Goal: Transaction & Acquisition: Purchase product/service

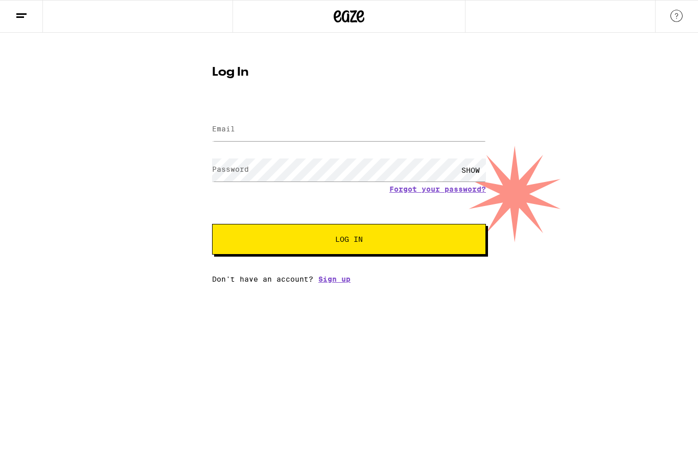
click at [308, 131] on input "Email" at bounding box center [349, 129] width 274 height 23
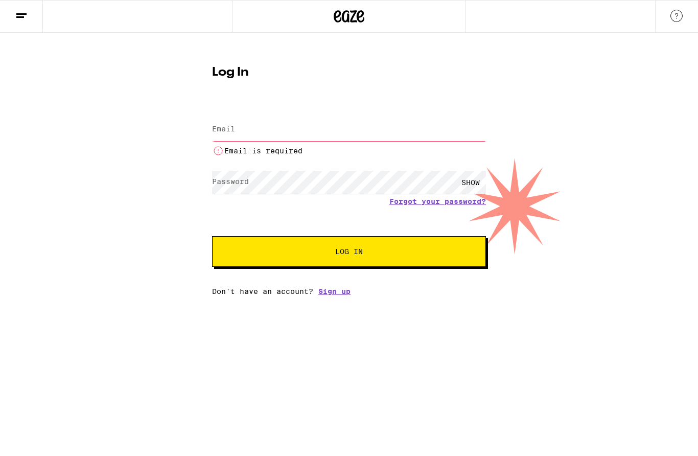
type input "Rashid.Altafi@gmail.com"
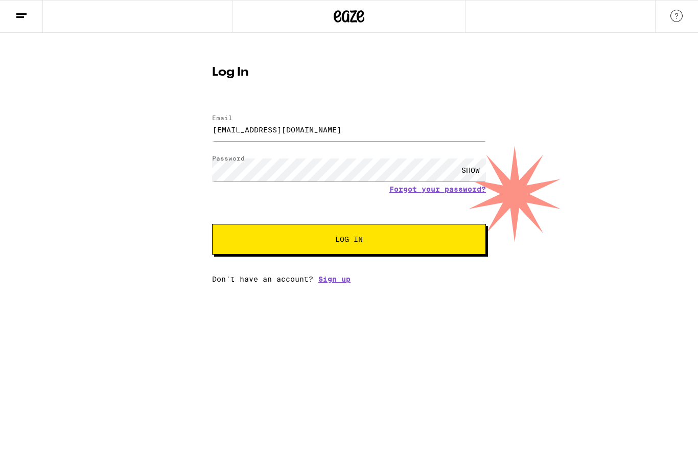
click at [374, 241] on span "Log In" at bounding box center [348, 238] width 191 height 7
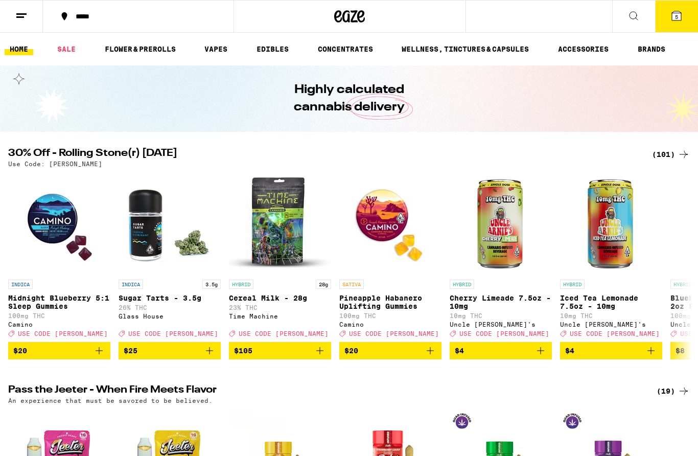
click at [678, 11] on icon at bounding box center [676, 15] width 9 height 9
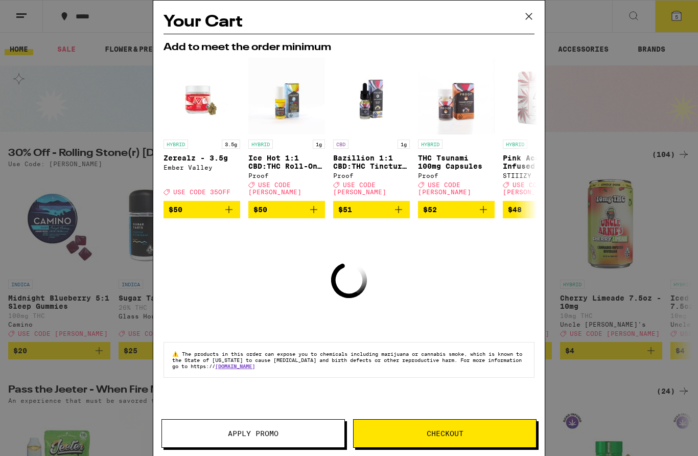
click at [274, 434] on span "Apply Promo" at bounding box center [253, 433] width 51 height 7
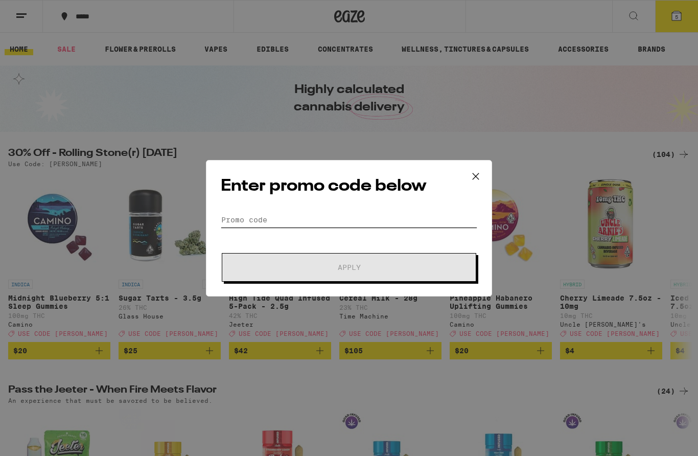
click at [358, 222] on input "Promo Code" at bounding box center [349, 219] width 256 height 15
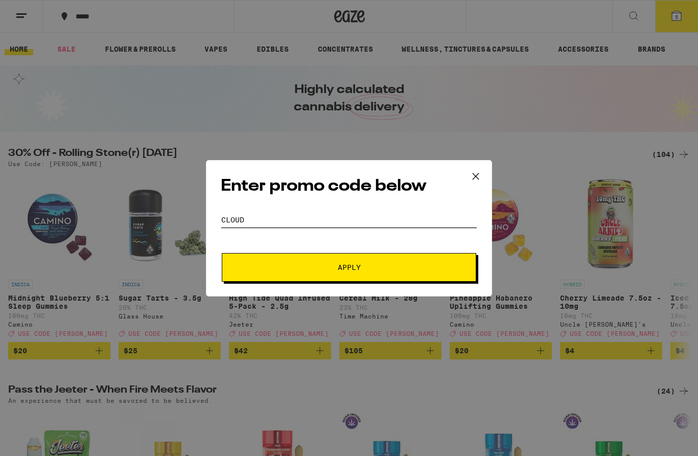
type input "Cloud"
click at [402, 269] on span "Apply" at bounding box center [349, 267] width 184 height 7
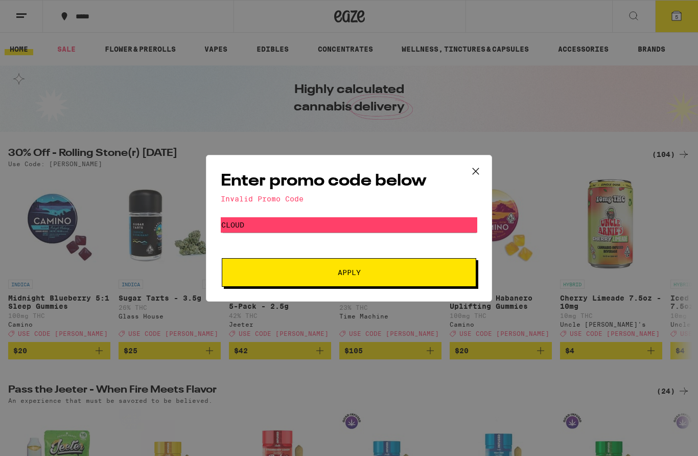
click at [467, 169] on button at bounding box center [476, 171] width 32 height 33
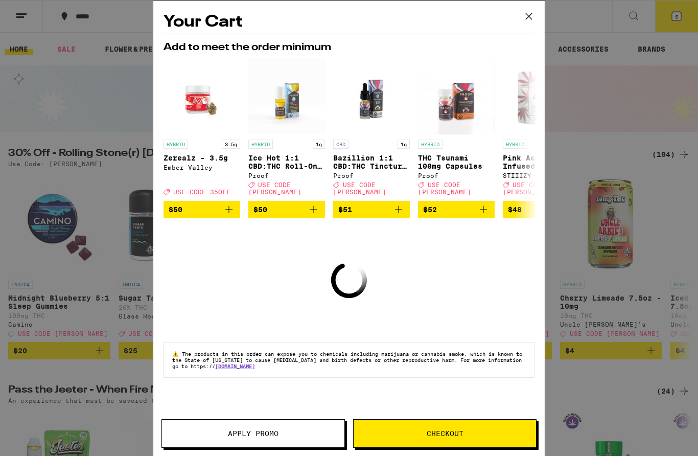
click at [535, 8] on button at bounding box center [529, 17] width 32 height 33
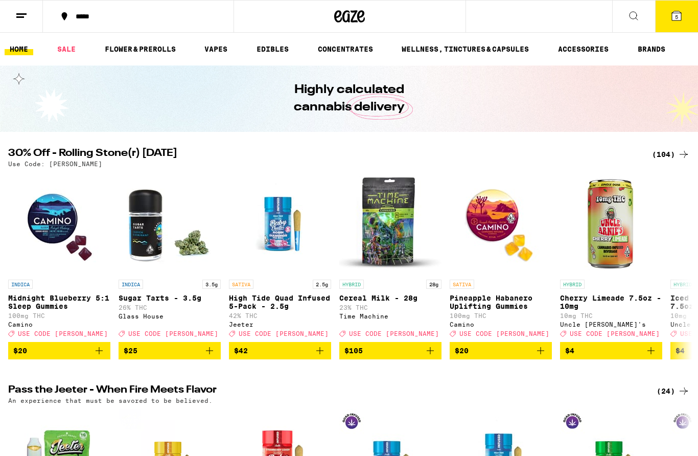
click at [676, 23] on button "5" at bounding box center [676, 17] width 43 height 32
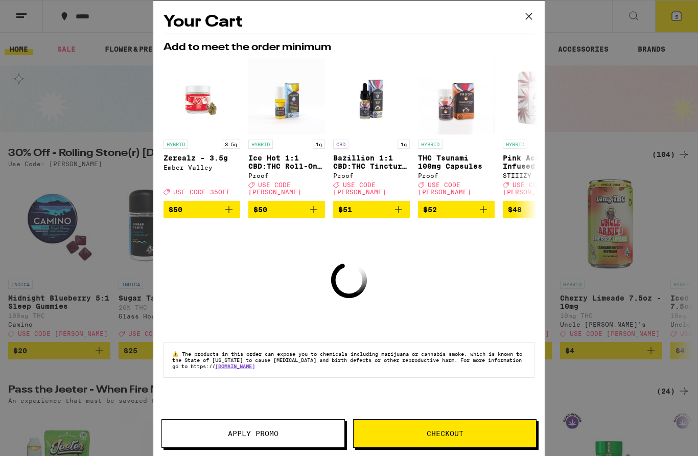
click at [384, 423] on button "Checkout" at bounding box center [444, 433] width 183 height 29
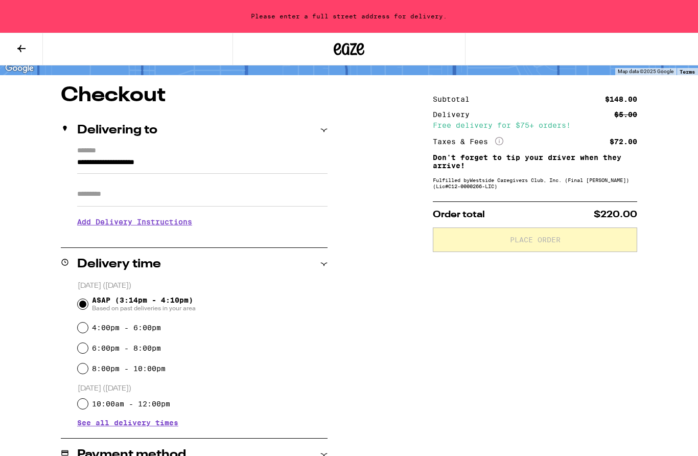
scroll to position [64, 0]
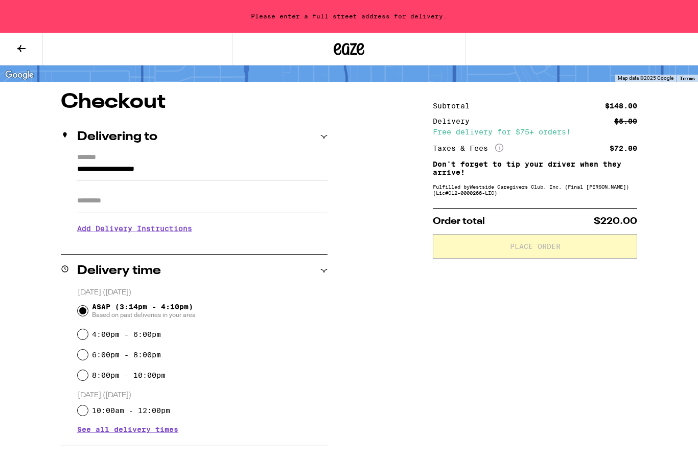
click at [315, 163] on input "**********" at bounding box center [202, 171] width 250 height 17
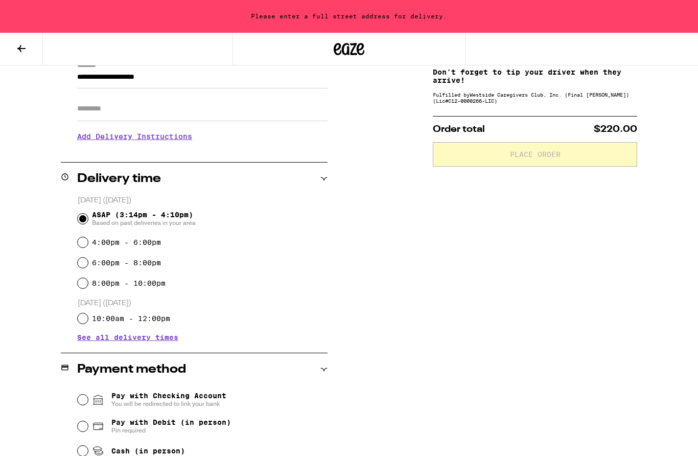
scroll to position [96, 0]
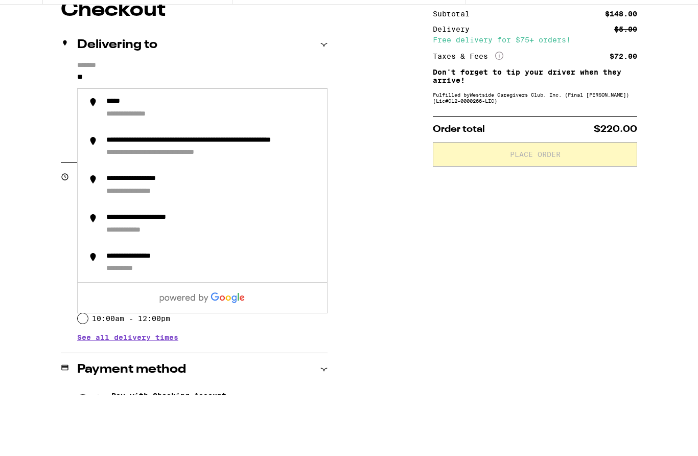
type input "*"
click at [212, 158] on div "**********" at bounding box center [161, 163] width 111 height 10
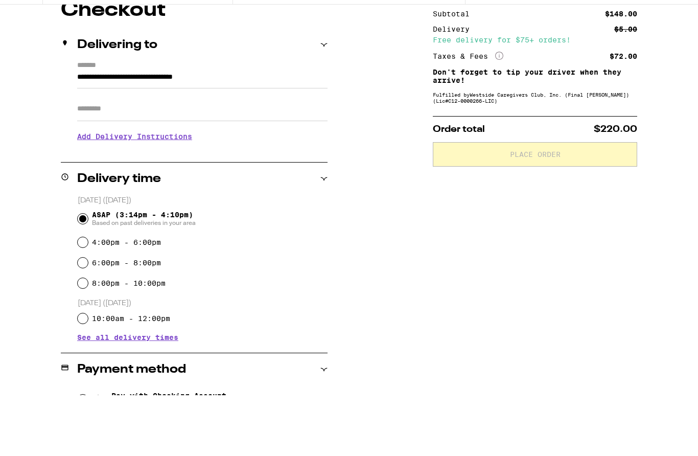
scroll to position [156, 0]
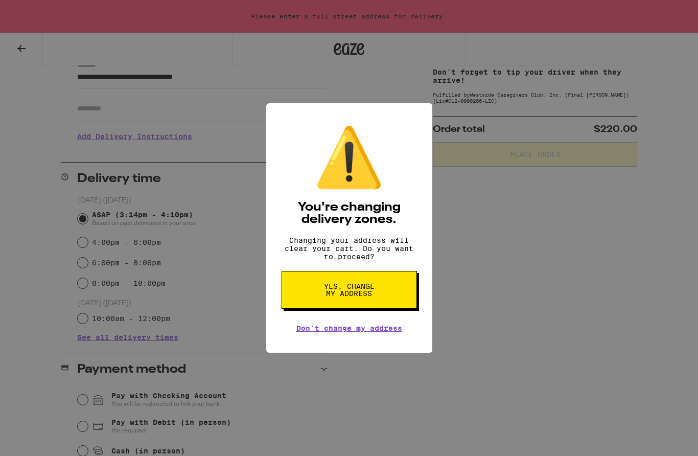
click at [366, 297] on span "Yes, change my address" at bounding box center [349, 289] width 53 height 14
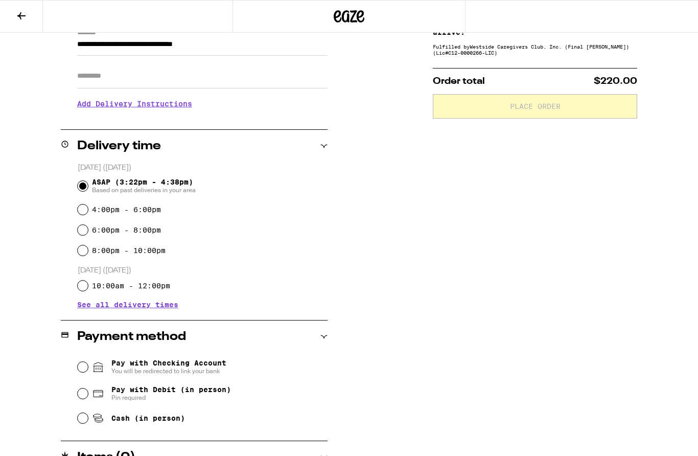
type input "**********"
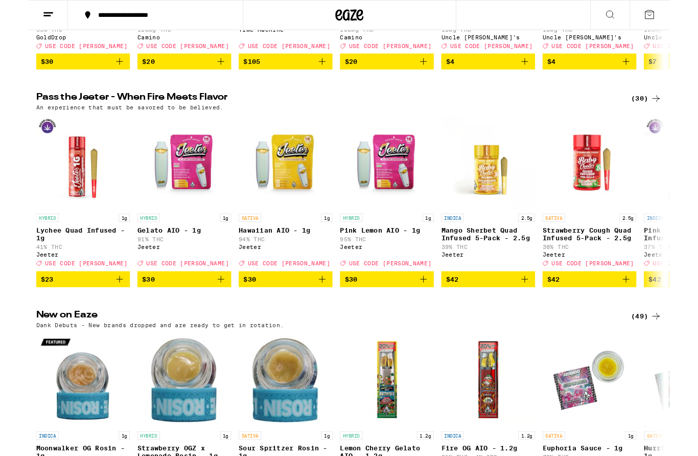
click at [322, 310] on icon "Add to bag" at bounding box center [320, 304] width 12 height 12
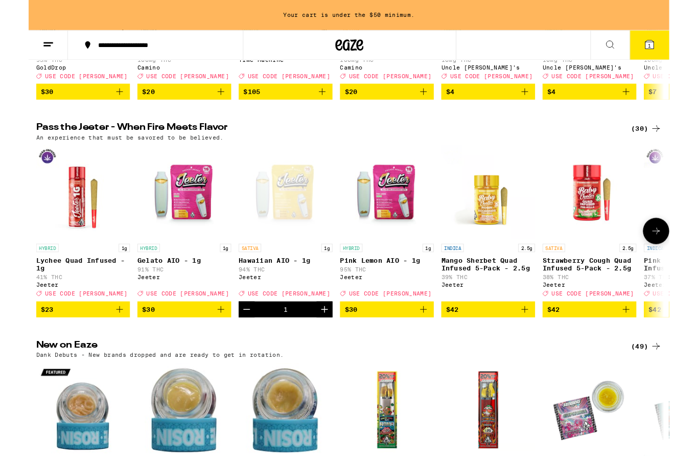
click at [681, 257] on icon at bounding box center [683, 251] width 12 height 12
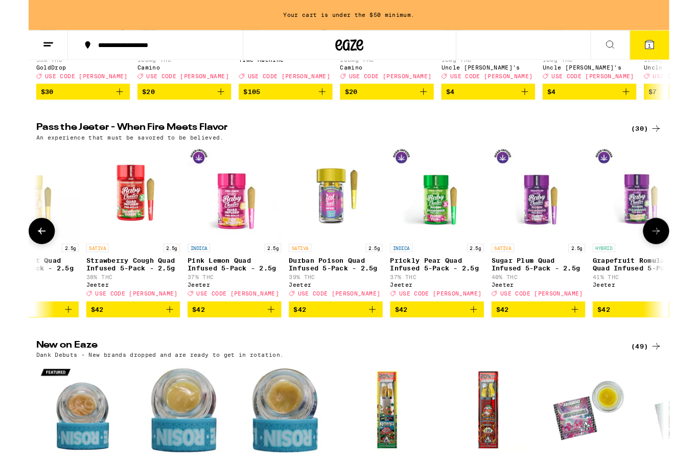
scroll to position [0, 570]
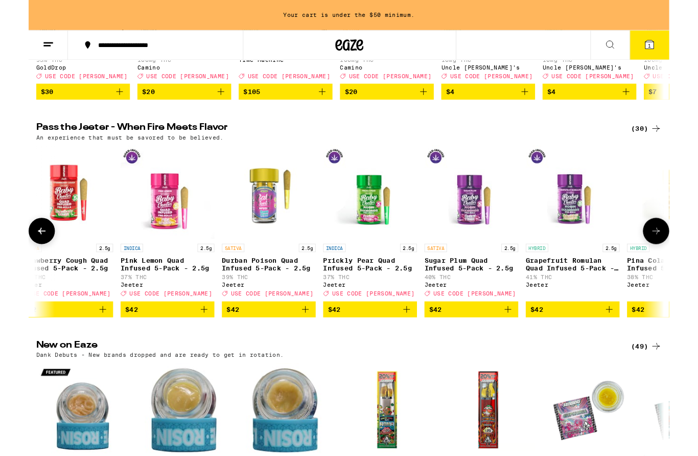
click at [525, 343] on icon "Add to bag" at bounding box center [522, 336] width 12 height 12
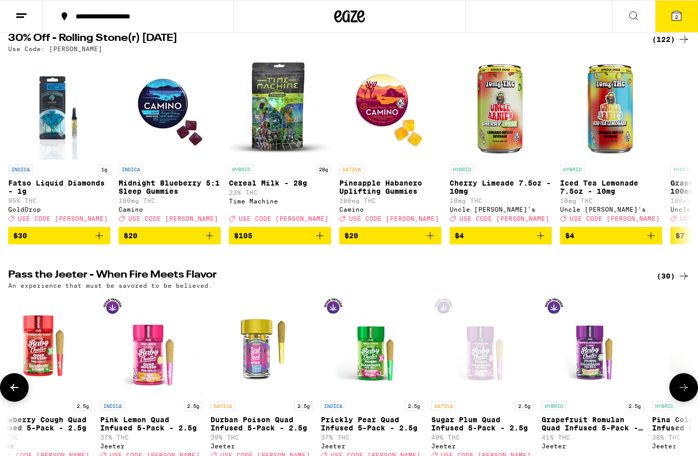
scroll to position [0, 0]
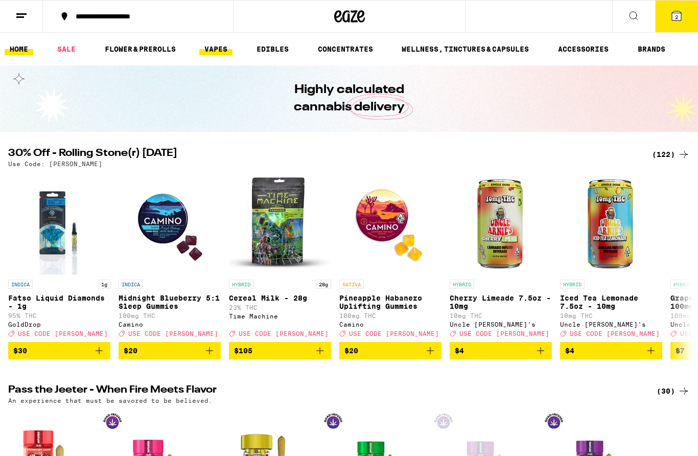
click at [221, 49] on link "VAPES" at bounding box center [215, 49] width 33 height 12
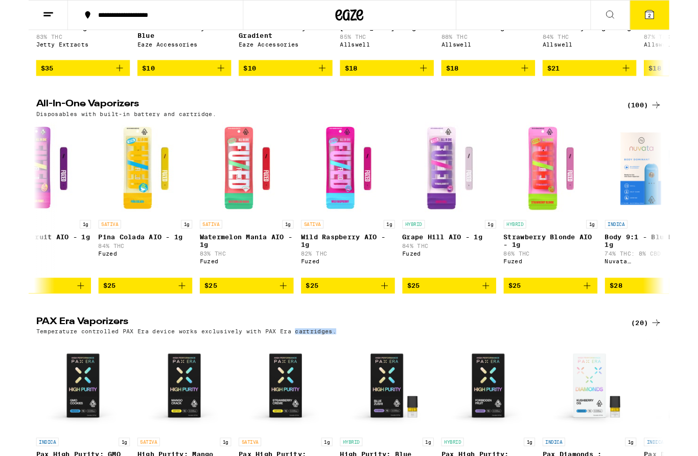
scroll to position [0, 263]
click at [501, 317] on icon "Add to bag" at bounding box center [498, 311] width 12 height 12
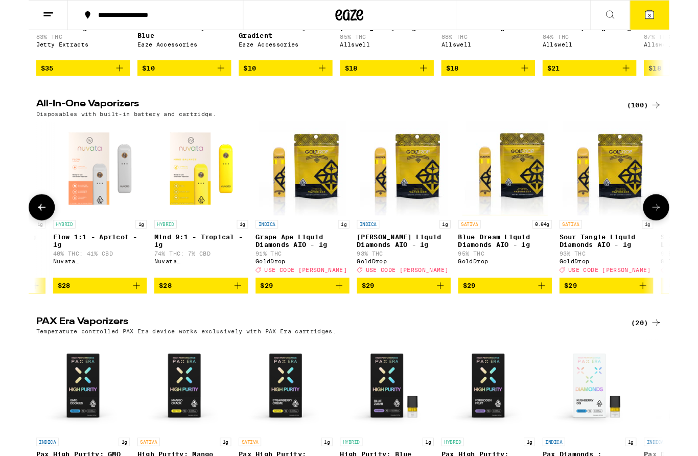
scroll to position [0, 1416]
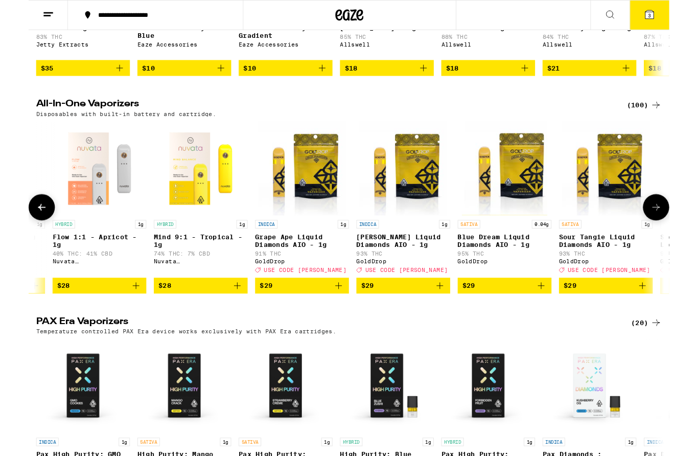
click at [450, 317] on icon "Add to bag" at bounding box center [448, 311] width 12 height 12
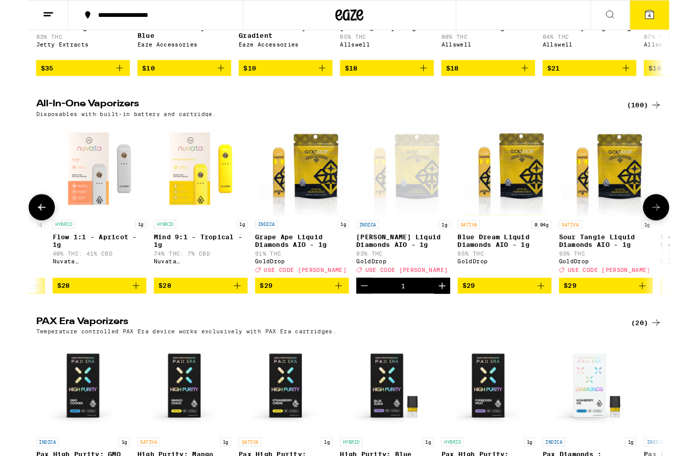
click at [560, 317] on icon "Add to bag" at bounding box center [558, 311] width 12 height 12
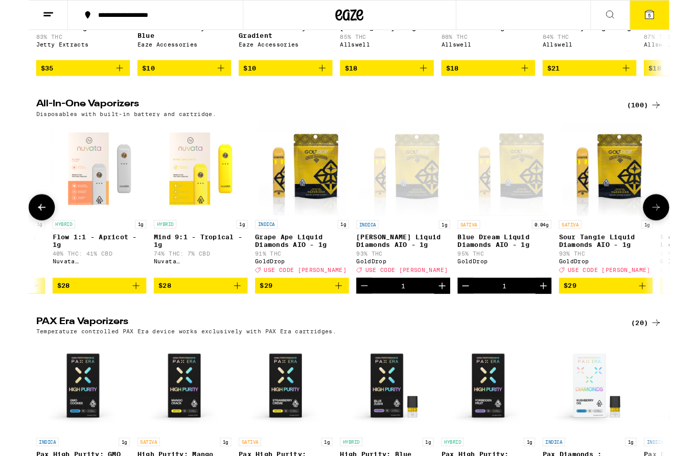
click at [689, 240] on button at bounding box center [683, 225] width 29 height 29
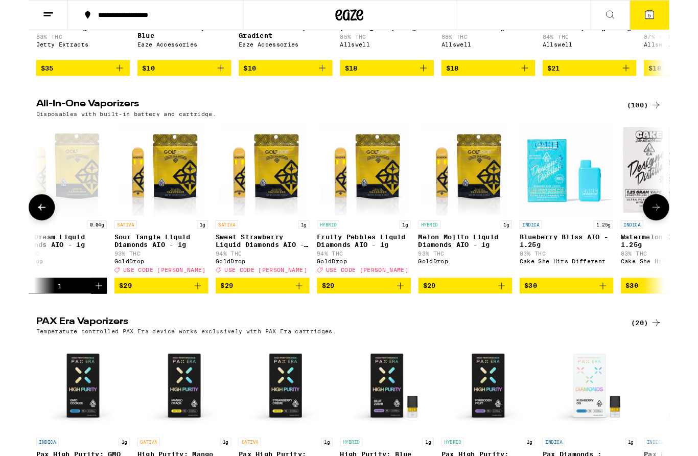
scroll to position [0, 1986]
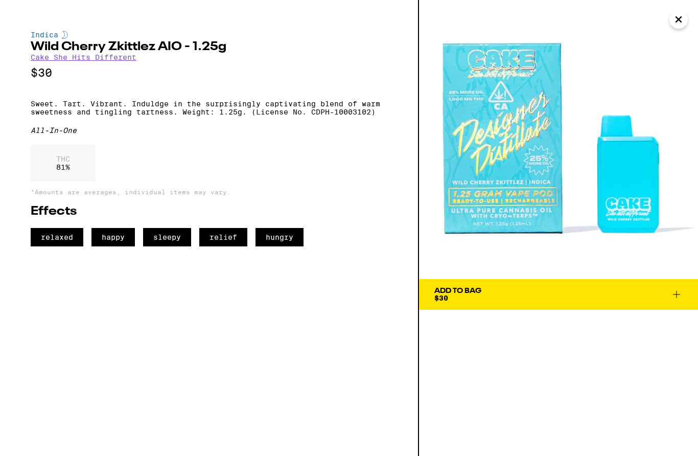
click at [682, 12] on icon "Close" at bounding box center [678, 19] width 12 height 15
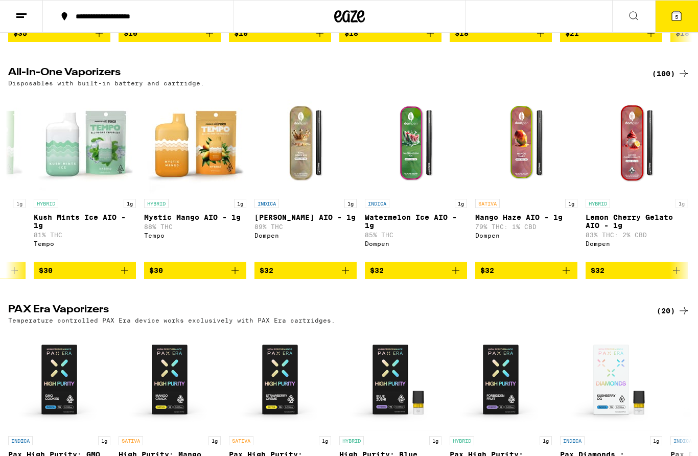
scroll to position [0, 4939]
click at [457, 276] on icon "Add to bag" at bounding box center [455, 270] width 12 height 12
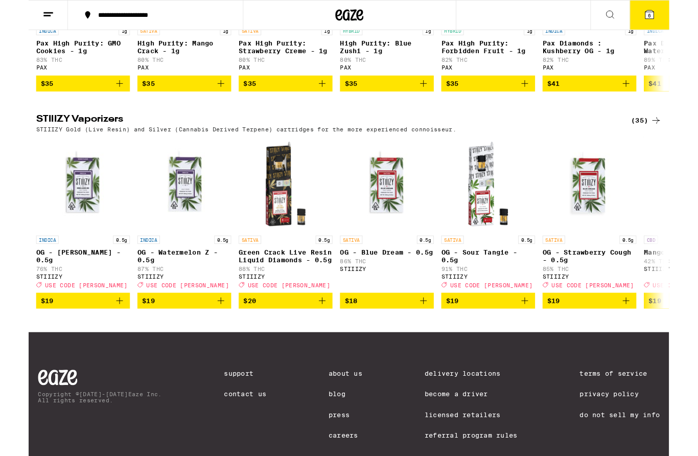
scroll to position [945, 0]
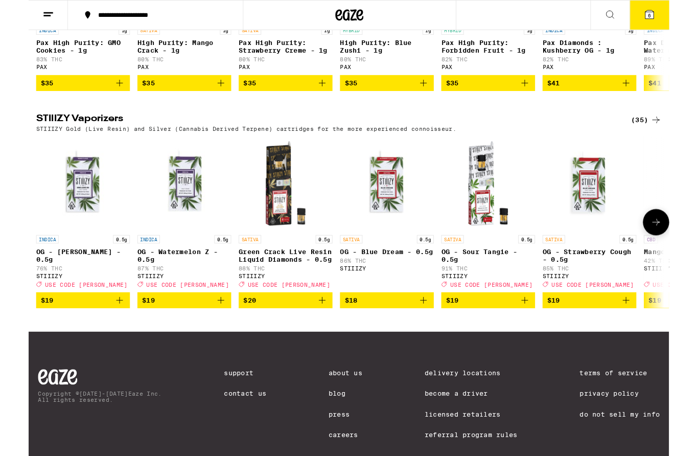
click at [688, 248] on icon at bounding box center [683, 242] width 12 height 12
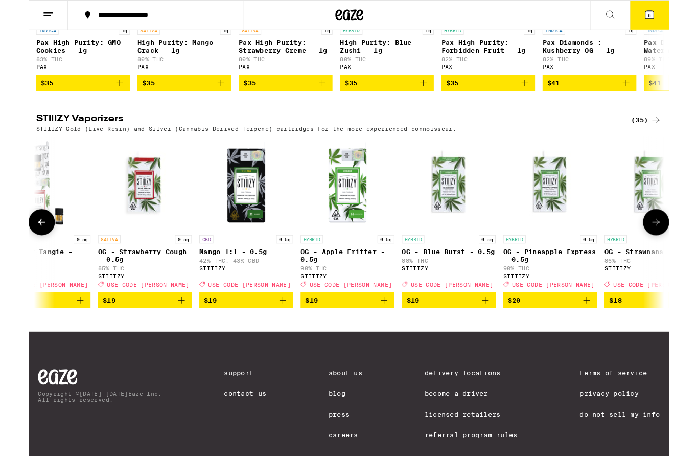
scroll to position [0, 570]
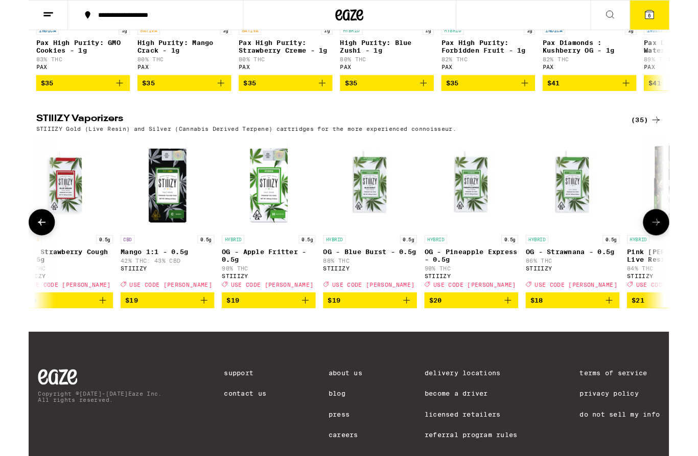
click at [683, 248] on icon at bounding box center [683, 242] width 12 height 12
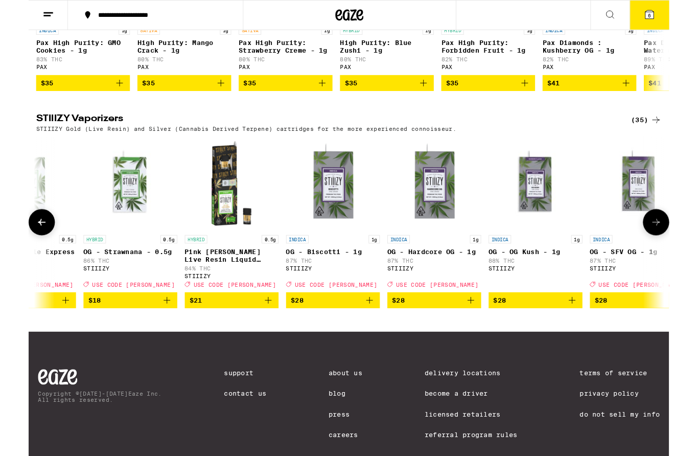
scroll to position [0, 1140]
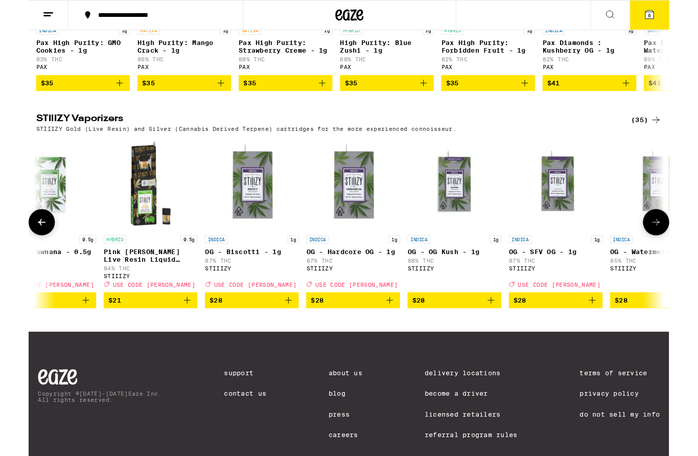
click at [692, 256] on button at bounding box center [683, 242] width 29 height 29
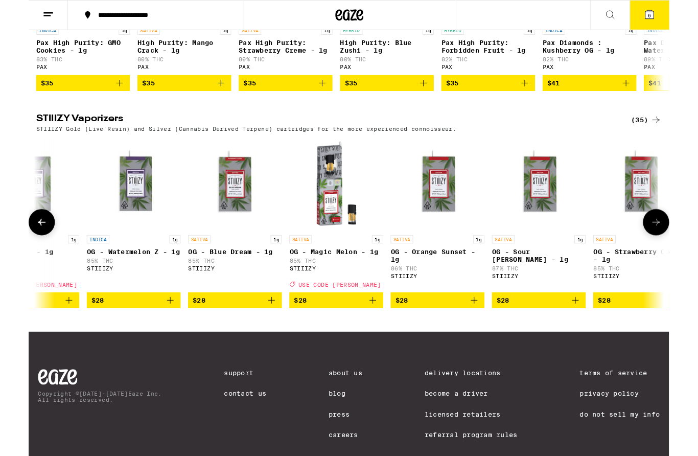
click at [684, 246] on icon at bounding box center [683, 242] width 8 height 7
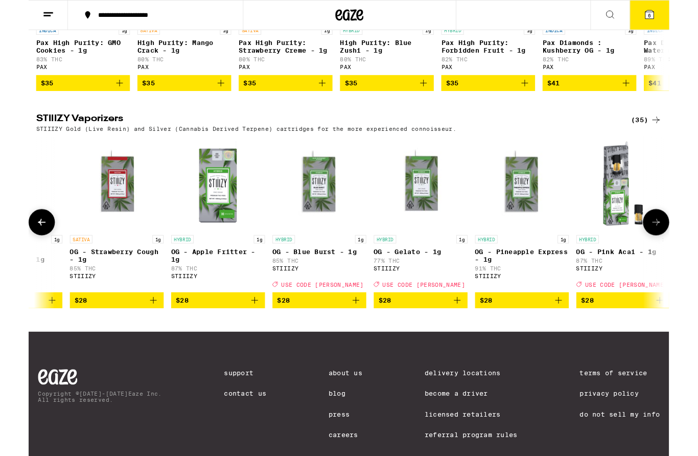
click at [682, 248] on icon at bounding box center [683, 242] width 12 height 12
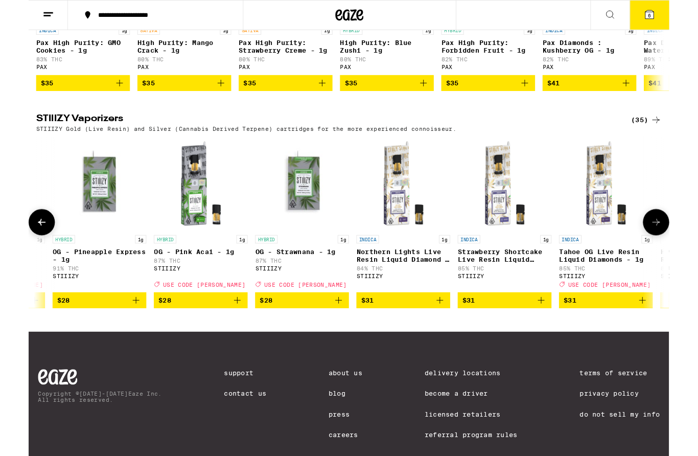
scroll to position [0, 2850]
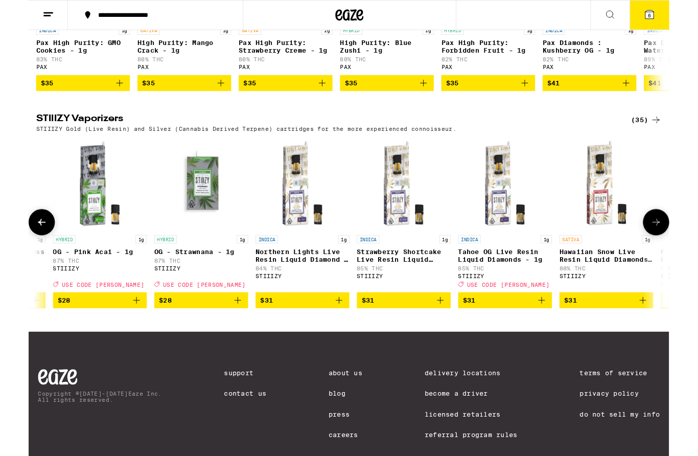
click at [686, 248] on icon at bounding box center [683, 242] width 12 height 12
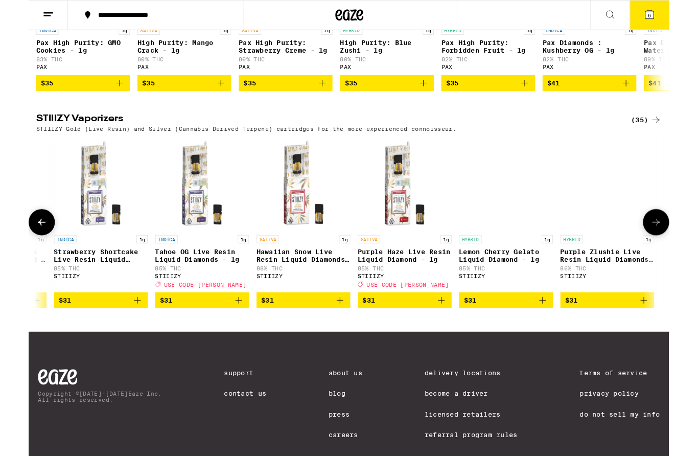
scroll to position [0, 3420]
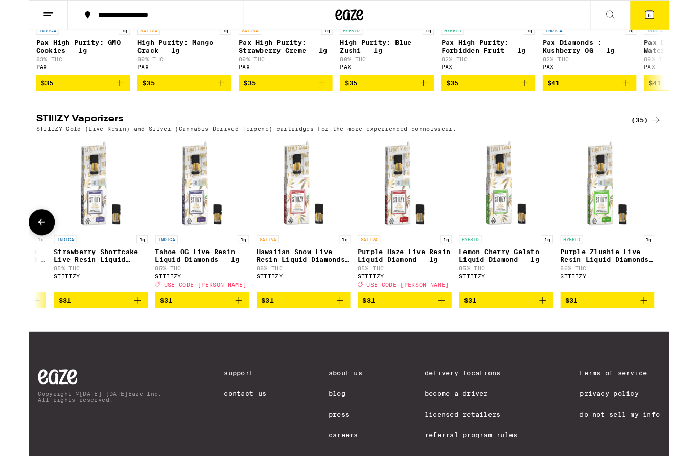
click at [683, 256] on div at bounding box center [683, 242] width 29 height 29
click at [678, 19] on span "6" at bounding box center [676, 17] width 3 height 6
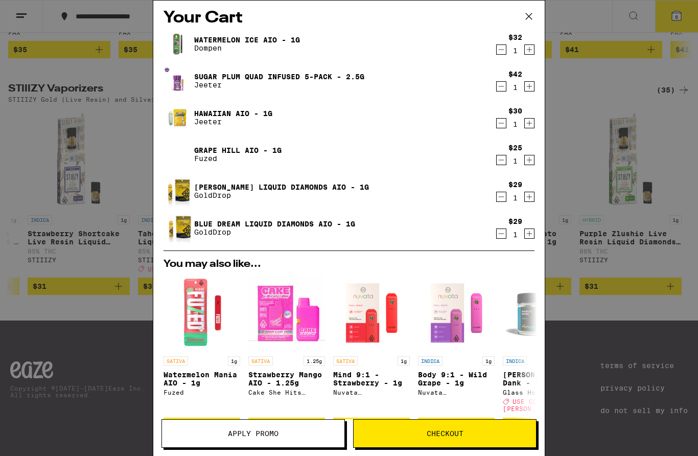
scroll to position [10, 0]
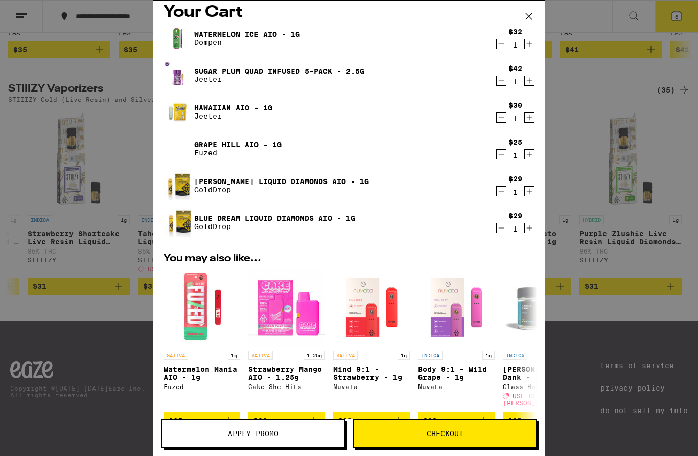
click at [504, 116] on icon "Decrement" at bounding box center [500, 117] width 9 height 12
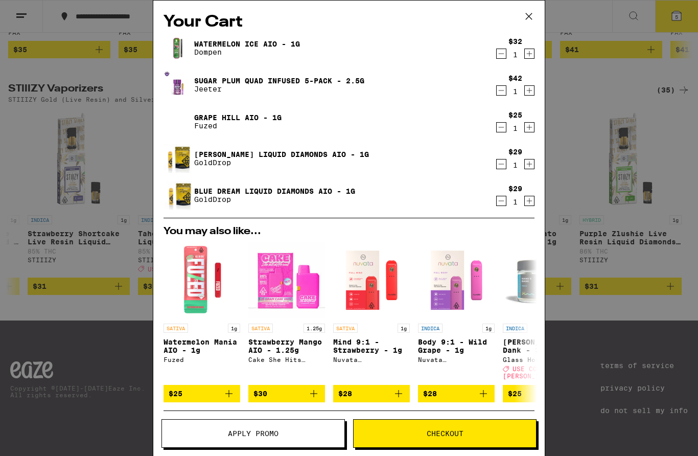
scroll to position [0, 0]
click at [502, 164] on icon "Decrement" at bounding box center [500, 164] width 9 height 12
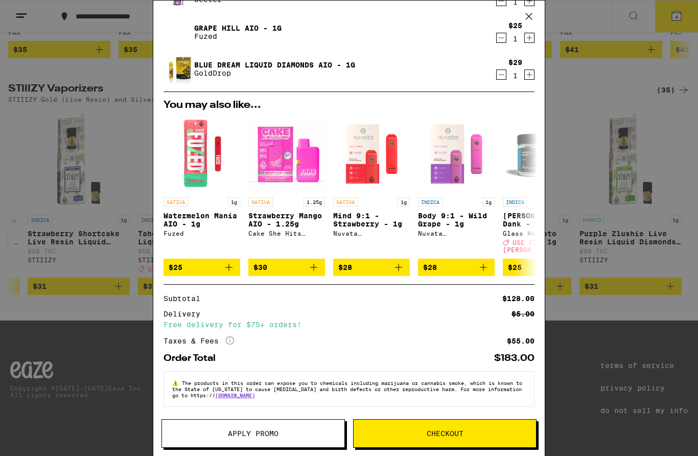
scroll to position [94, 0]
click at [489, 434] on span "Checkout" at bounding box center [444, 433] width 182 height 7
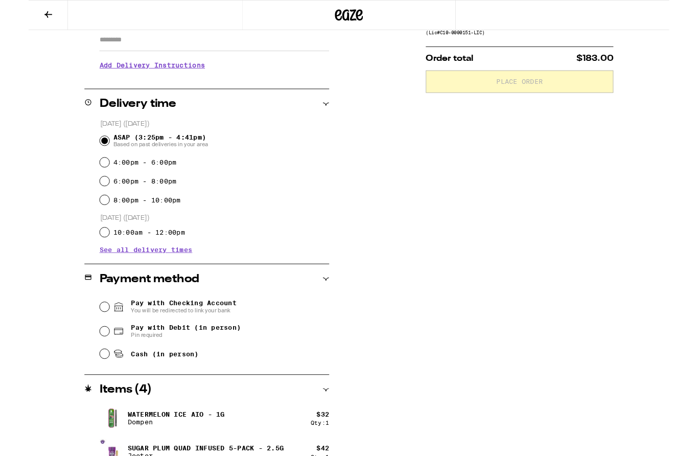
scroll to position [189, 0]
click at [84, 362] on input "Pay with Debit (in person) Pin required" at bounding box center [83, 360] width 10 height 10
radio input "true"
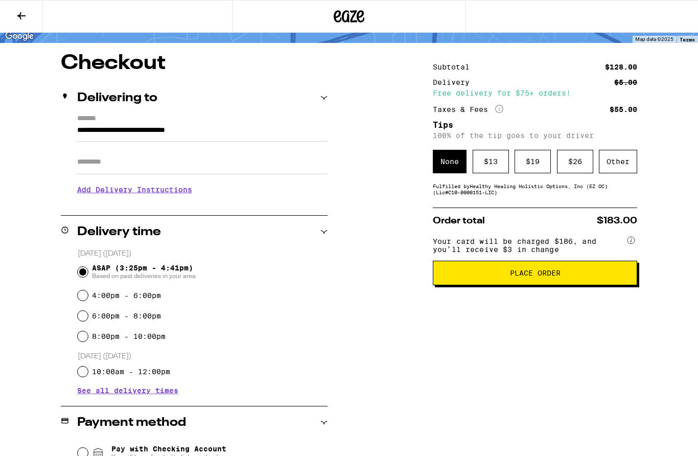
scroll to position [68, 0]
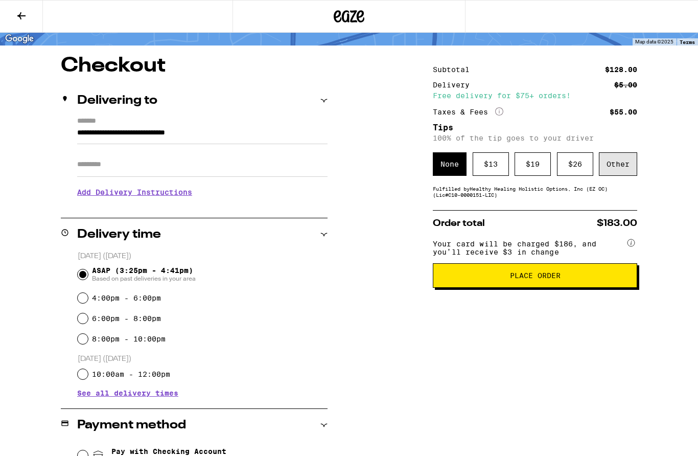
click at [622, 168] on div "Other" at bounding box center [618, 163] width 38 height 23
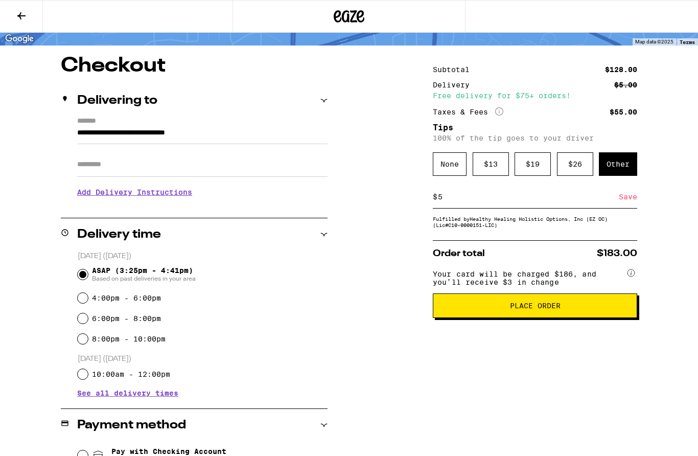
type input "5"
click at [635, 203] on div "Save" at bounding box center [627, 196] width 18 height 22
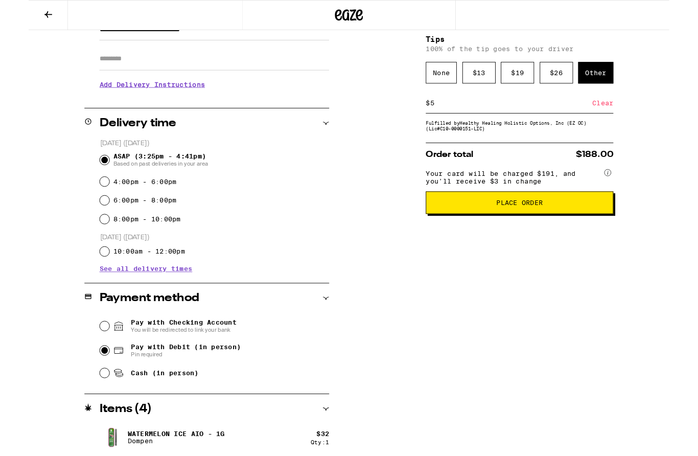
scroll to position [198, 0]
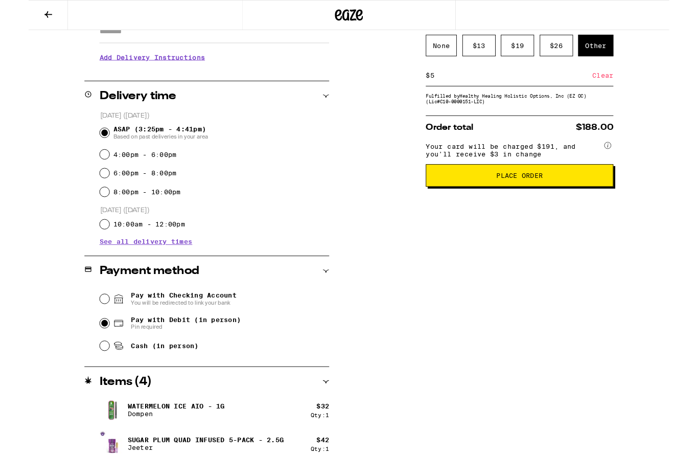
click at [607, 193] on button "Place Order" at bounding box center [535, 191] width 204 height 25
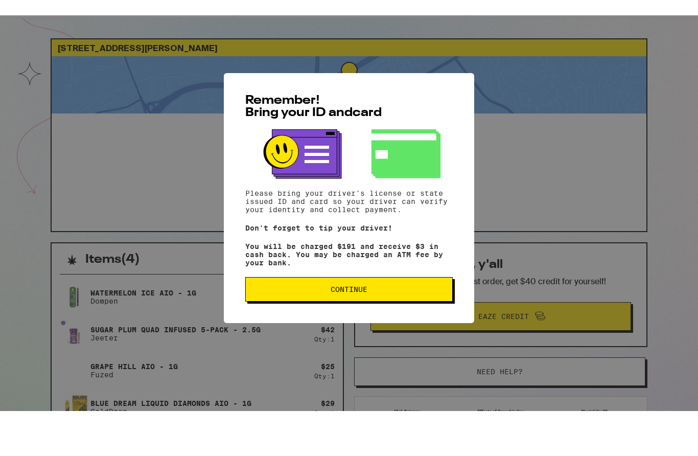
scroll to position [30, 0]
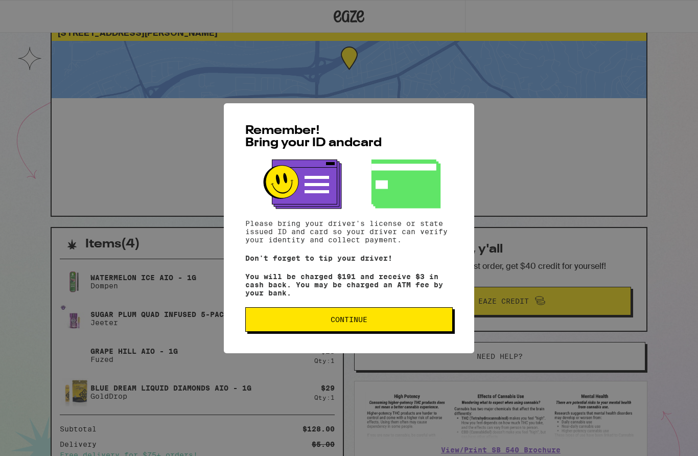
click at [439, 323] on span "Continue" at bounding box center [349, 319] width 190 height 7
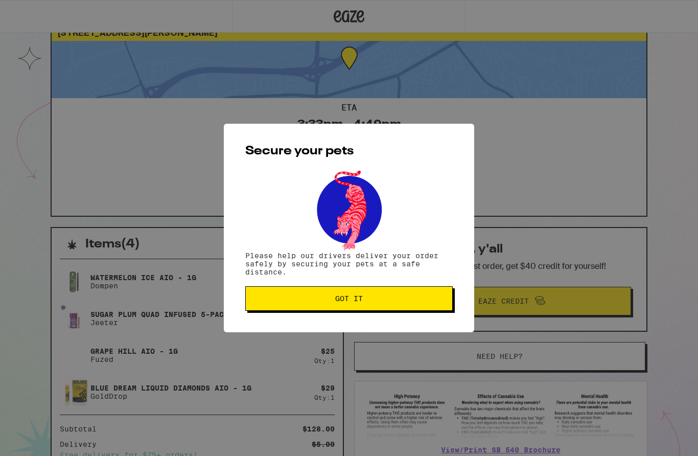
click at [436, 295] on button "Got it" at bounding box center [348, 298] width 207 height 25
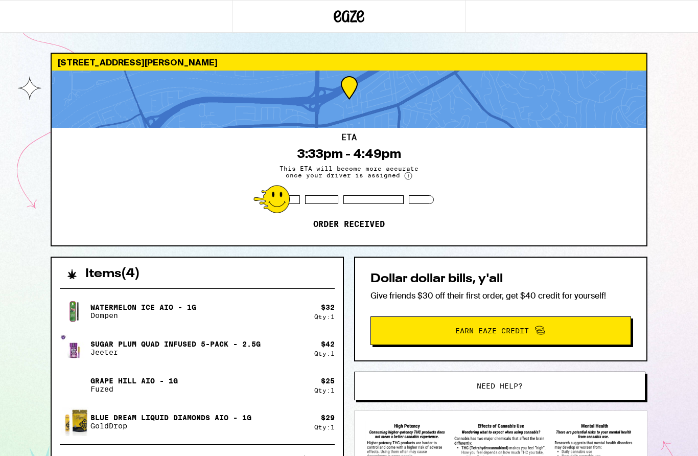
scroll to position [0, 0]
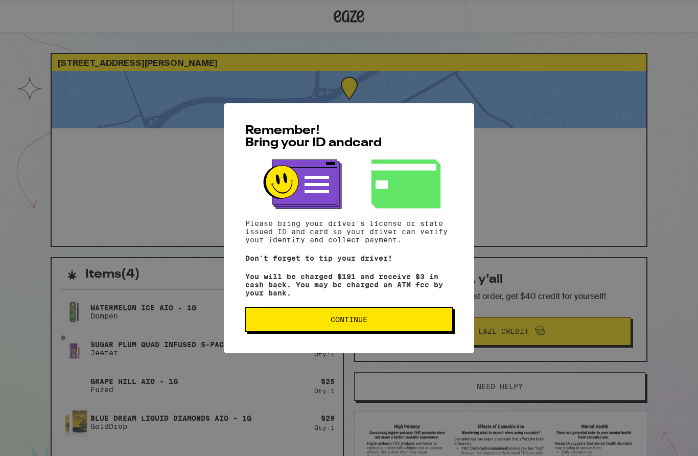
click at [433, 320] on button "Continue" at bounding box center [348, 319] width 207 height 25
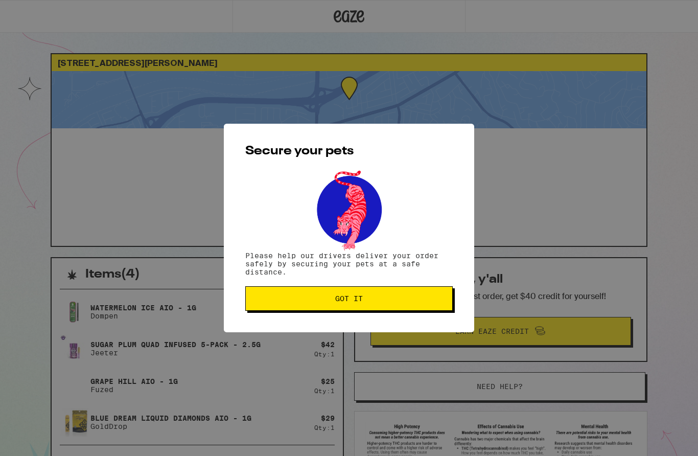
click at [442, 307] on button "Got it" at bounding box center [348, 298] width 207 height 25
